Goal: Information Seeking & Learning: Check status

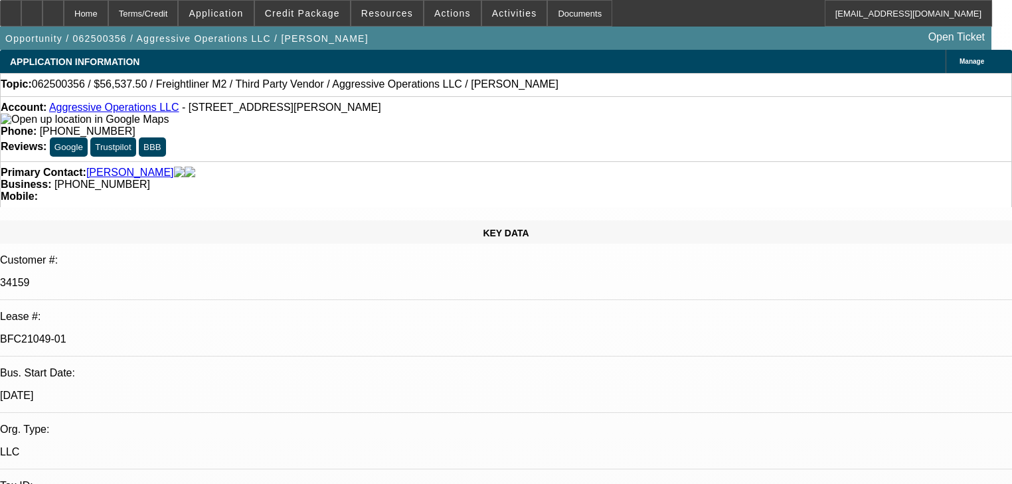
select select "0"
select select "2"
select select "0"
select select "6"
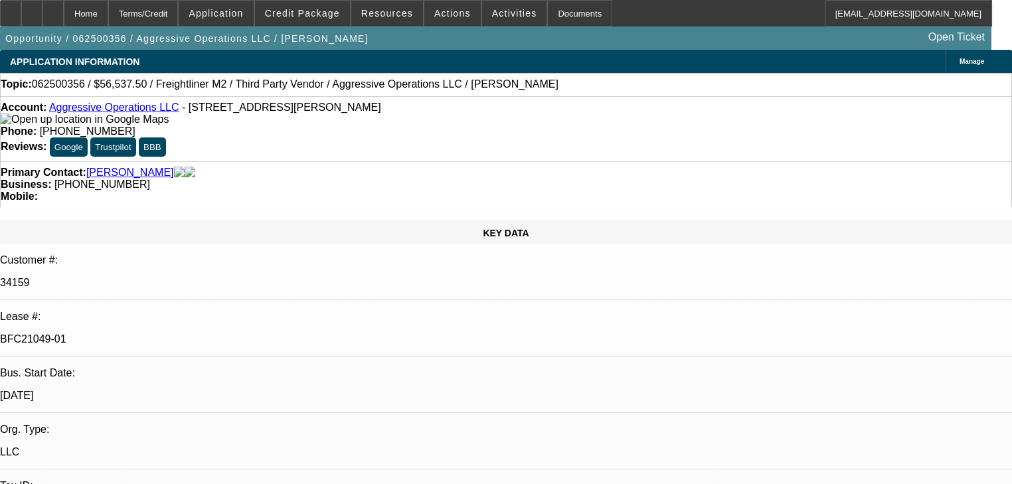
select select "0"
select select "2"
select select "0"
select select "6"
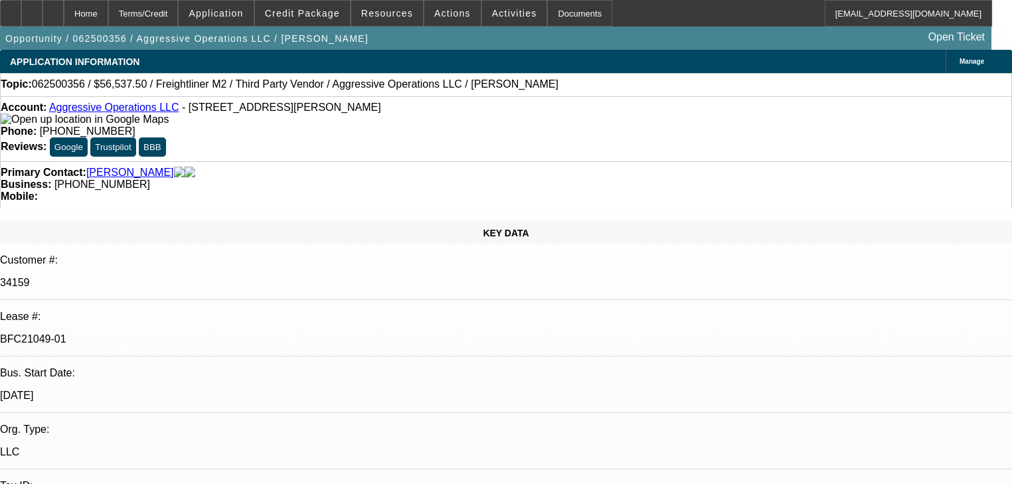
select select "0"
select select "2"
select select "0"
select select "6"
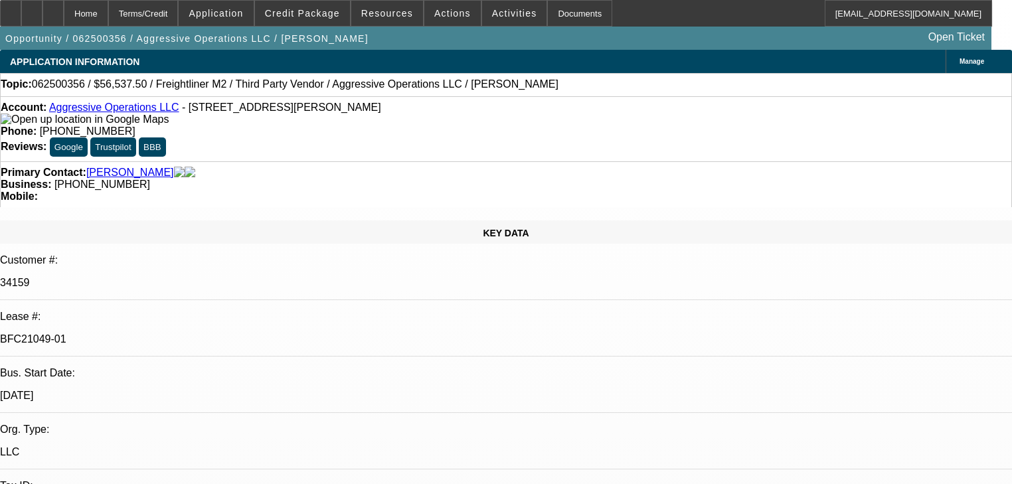
select select "0.15"
select select "2"
select select "0"
select select "6"
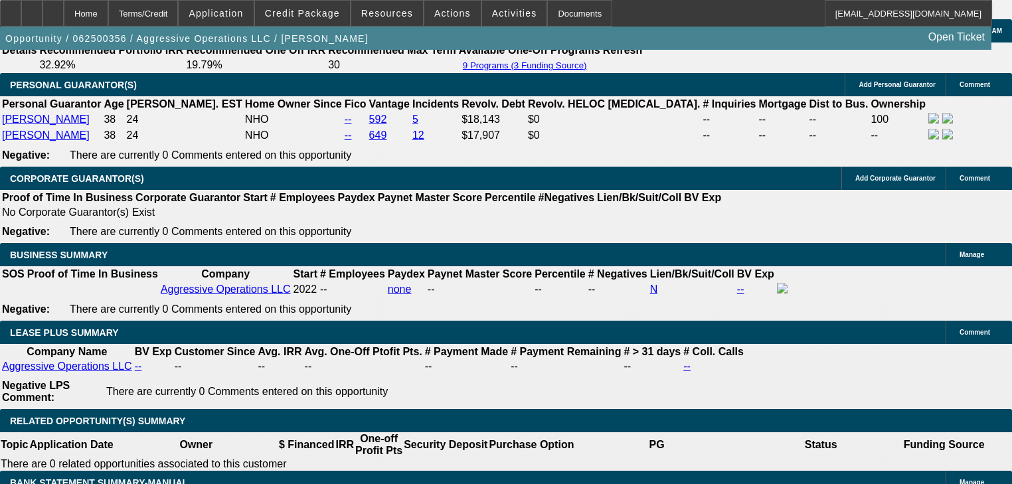
scroll to position [1753, 0]
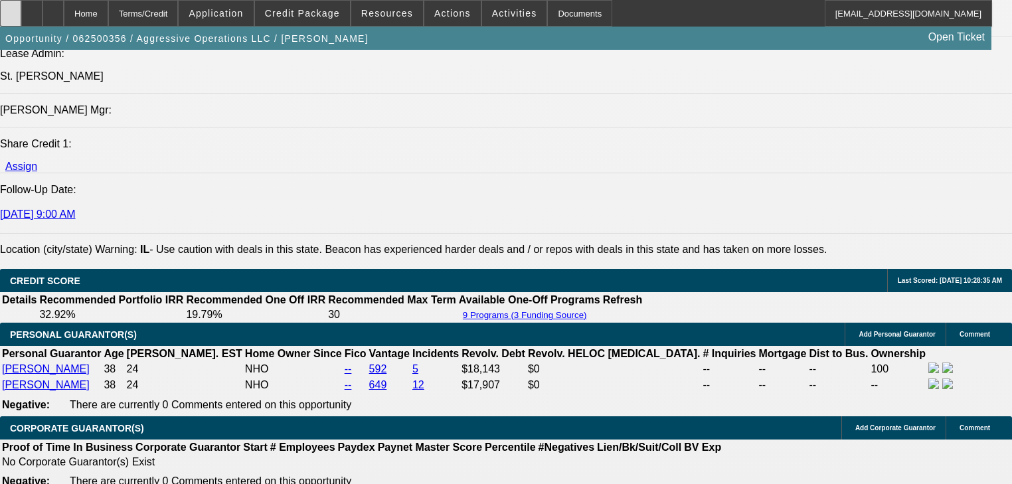
click at [21, 16] on div at bounding box center [10, 13] width 21 height 27
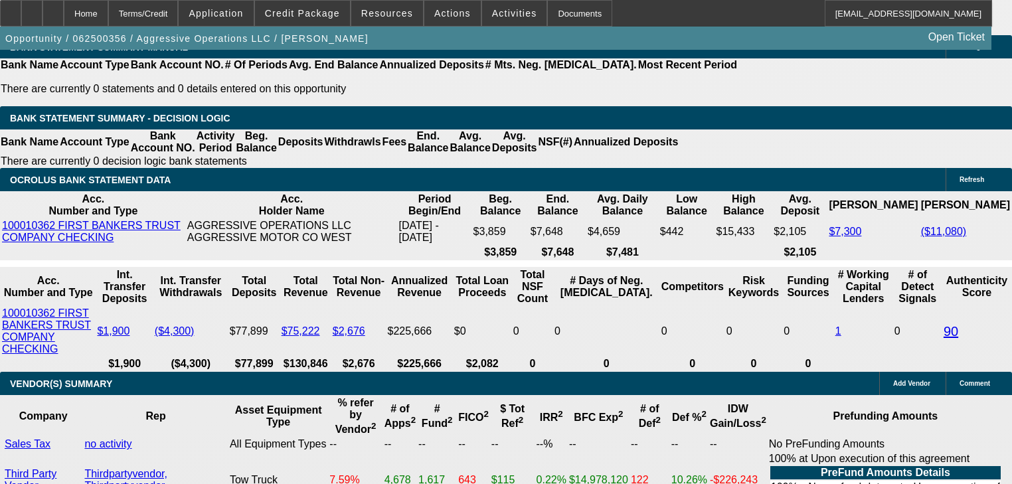
scroll to position [2444, 0]
